Goal: Use online tool/utility: Utilize a website feature to perform a specific function

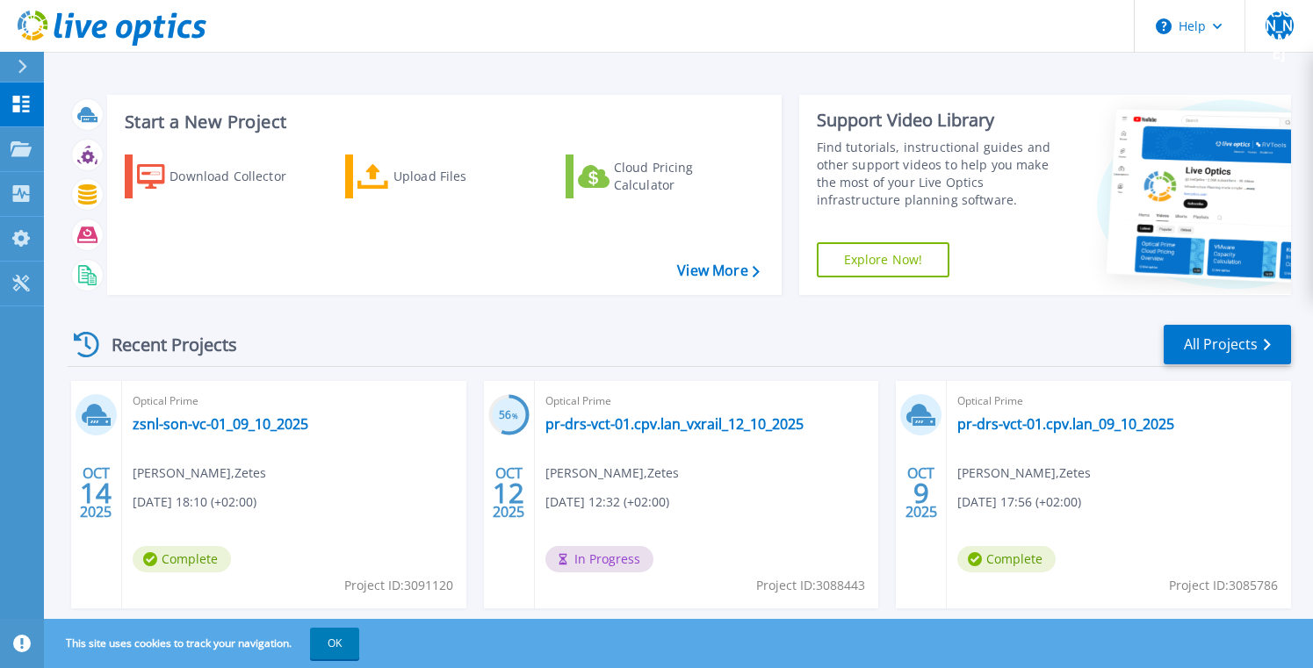
click at [1267, 511] on div "Optical Prime pr-drs-vct-01.cpv.lan_09_10_2025 [PERSON_NAME] , Zetes [DATE] 17:…" at bounding box center [1118, 494] width 344 height 227
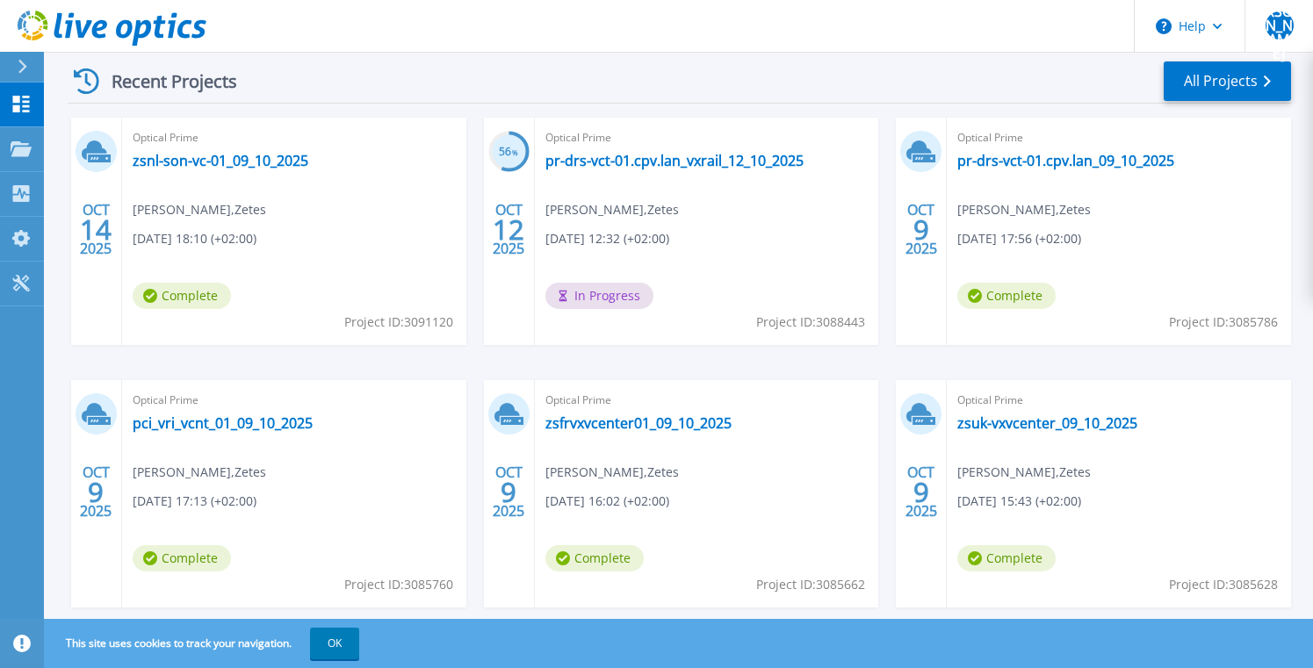
scroll to position [305, 0]
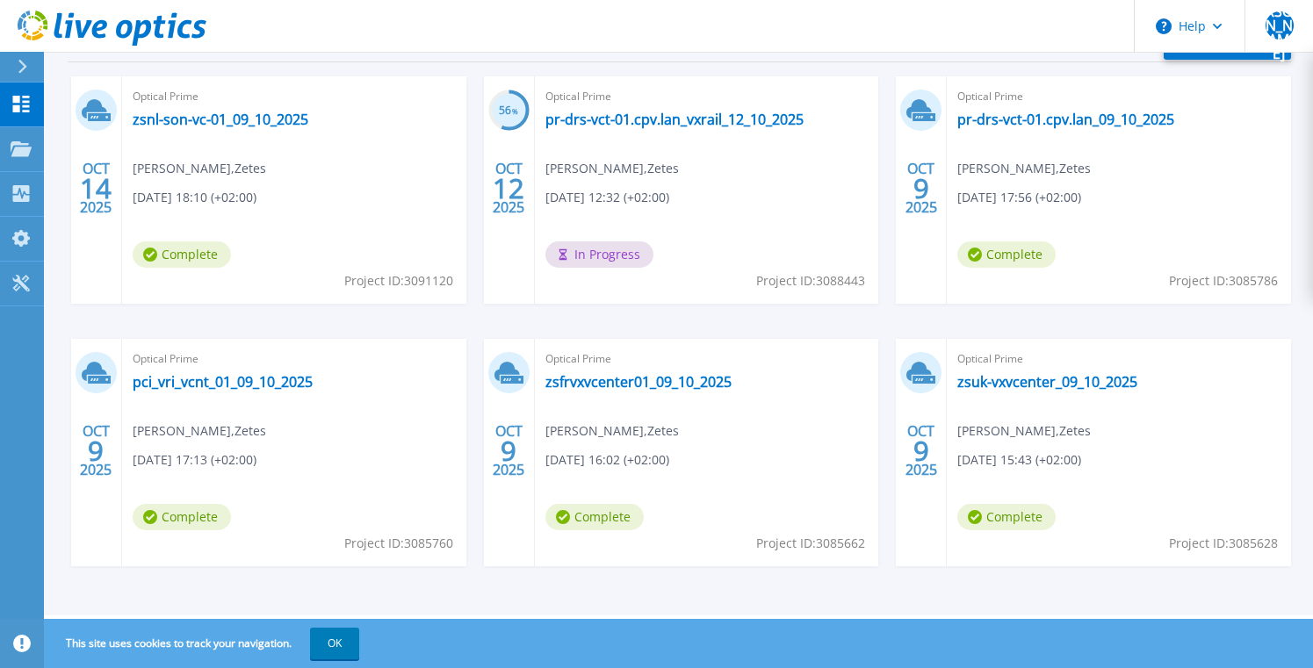
click at [295, 232] on div "Optical Prime zsnl-son-vc-01_09_10_2025 [PERSON_NAME] , Zetes [DATE] 18:10 (+02…" at bounding box center [294, 189] width 344 height 227
click at [201, 131] on div "Optical Prime zsnl-son-vc-01_09_10_2025 [PERSON_NAME] , Zetes [DATE] 18:10 (+02…" at bounding box center [294, 189] width 344 height 227
click at [200, 121] on link "zsnl-son-vc-01_09_10_2025" at bounding box center [221, 120] width 176 height 18
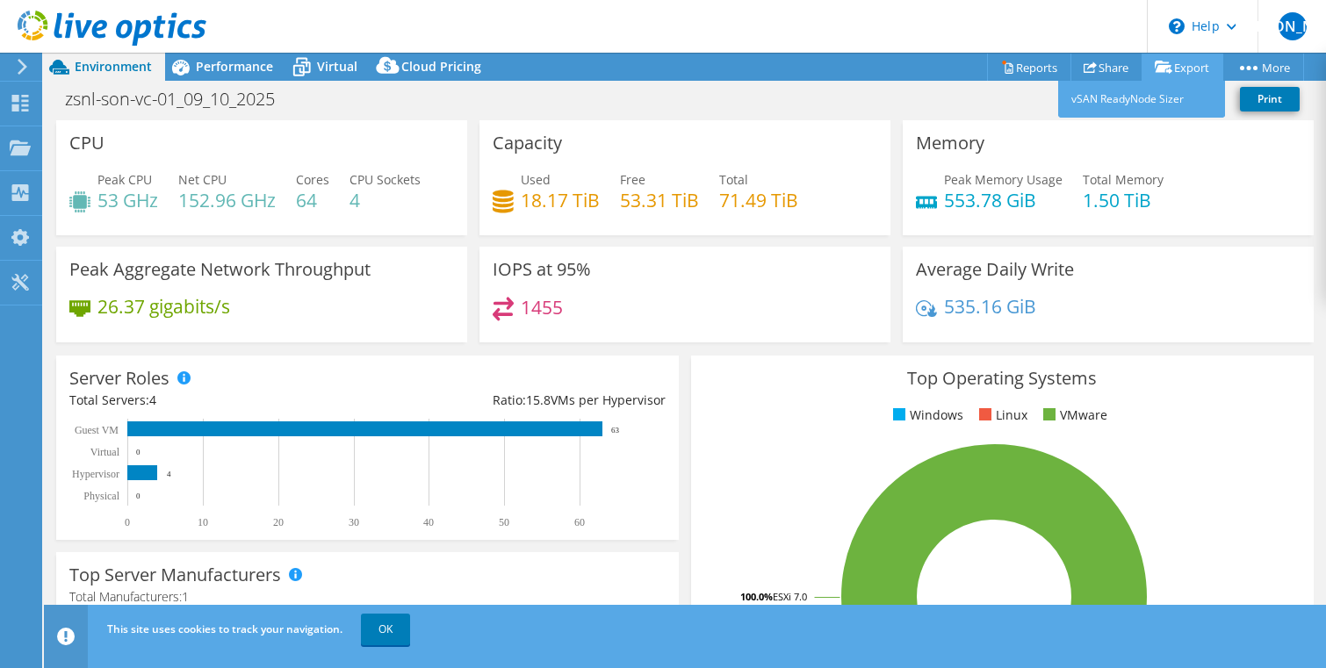
click at [1182, 64] on link "Export" at bounding box center [1182, 67] width 82 height 27
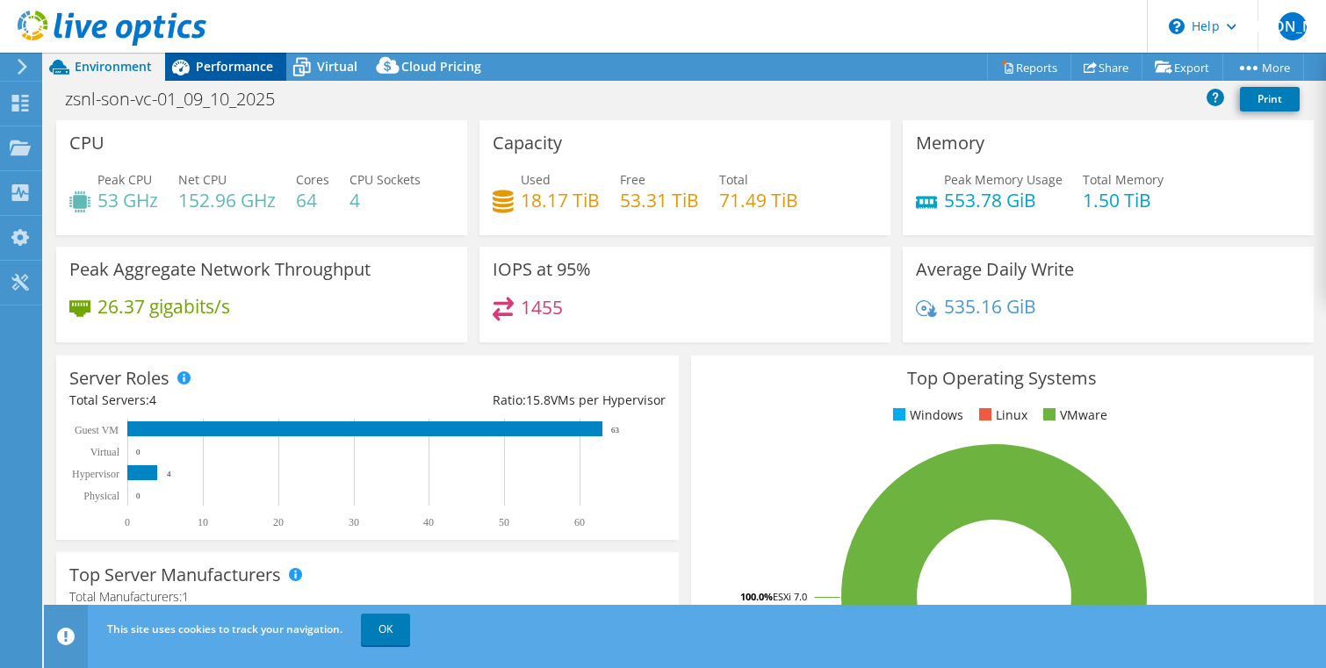
click at [240, 61] on span "Performance" at bounding box center [234, 66] width 77 height 17
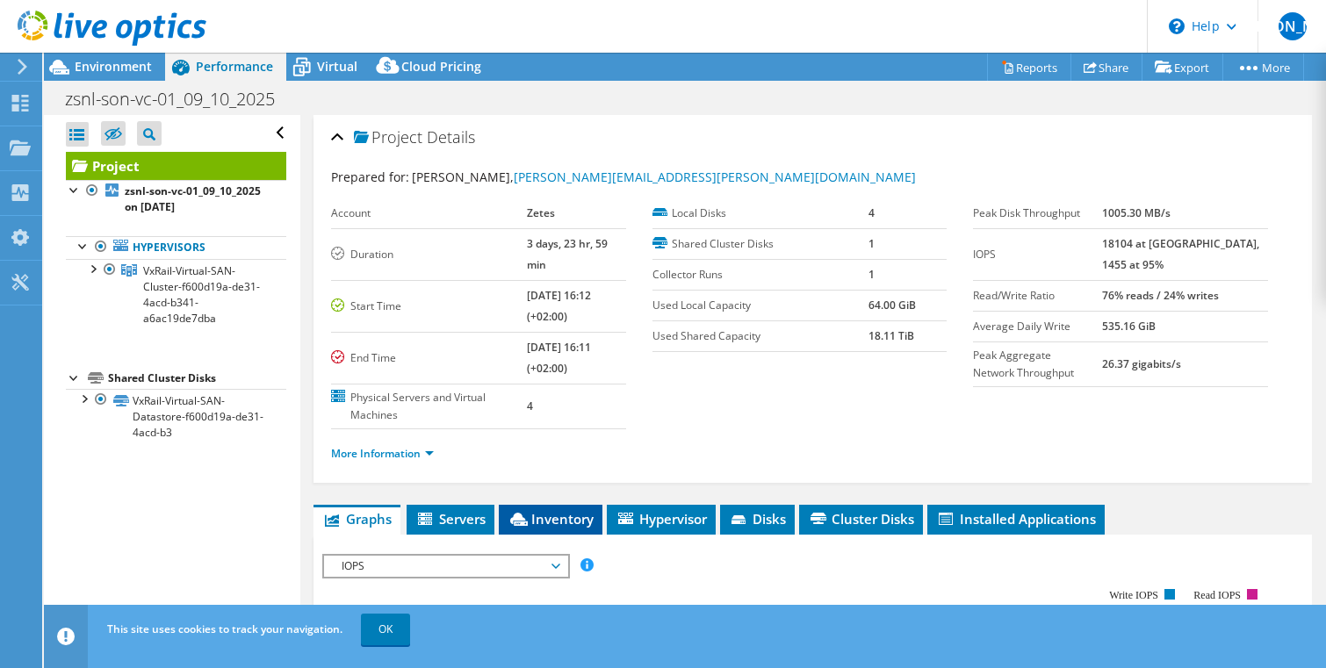
click at [543, 510] on span "Inventory" at bounding box center [550, 519] width 86 height 18
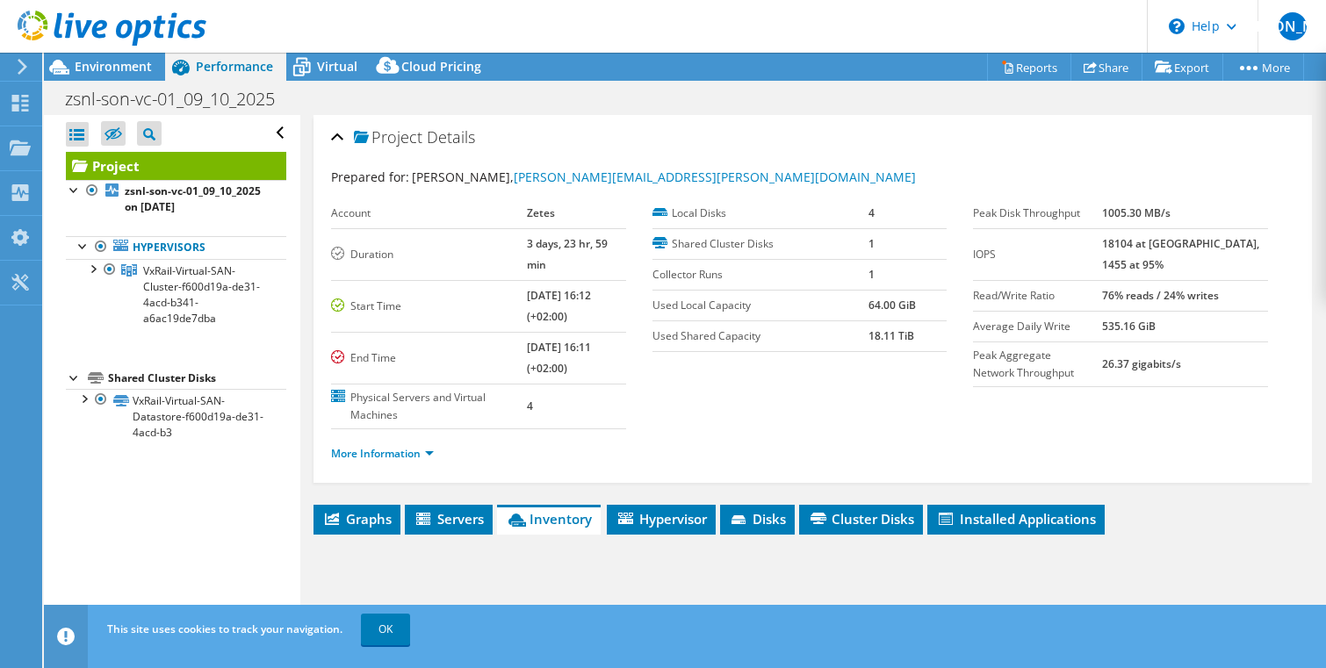
scroll to position [275, 0]
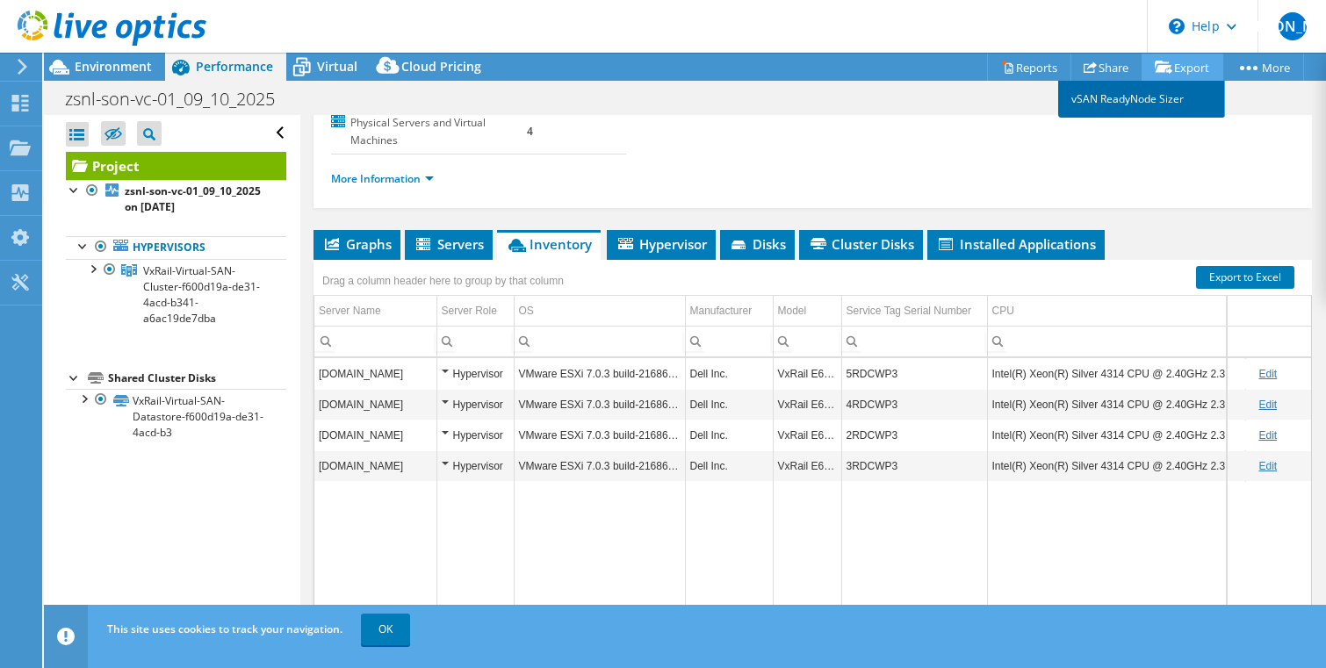
click at [1143, 100] on link "vSAN ReadyNode Sizer" at bounding box center [1141, 99] width 167 height 37
